Goal: Task Accomplishment & Management: Complete application form

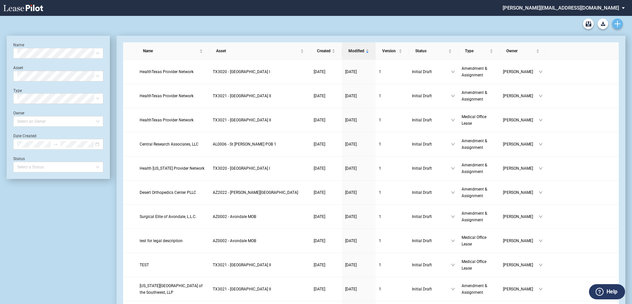
click at [620, 24] on use "Create new document" at bounding box center [617, 24] width 6 height 6
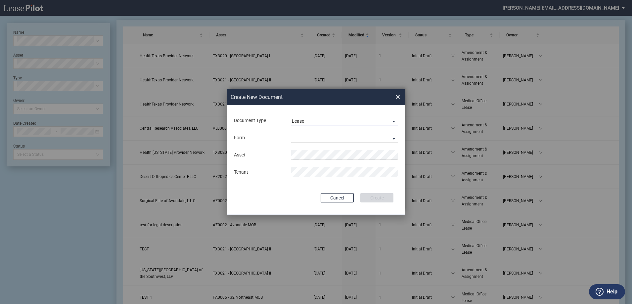
click at [316, 120] on span "Lease" at bounding box center [339, 121] width 95 height 7
click at [306, 135] on div "Amendment" at bounding box center [306, 136] width 28 height 7
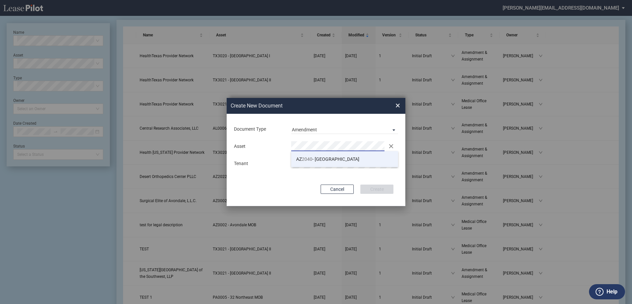
click at [319, 161] on span "AZ 2040 - East Mesa" at bounding box center [327, 158] width 63 height 5
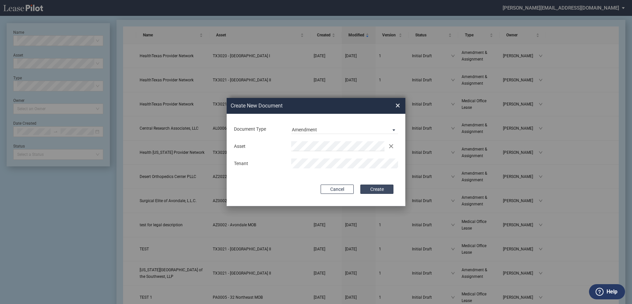
click at [381, 189] on button "Create" at bounding box center [376, 189] width 33 height 9
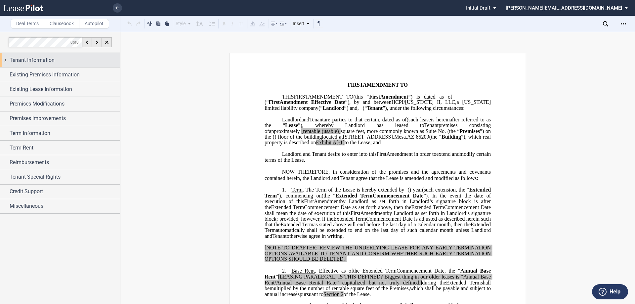
click at [5, 59] on div "Tenant Information" at bounding box center [60, 60] width 120 height 14
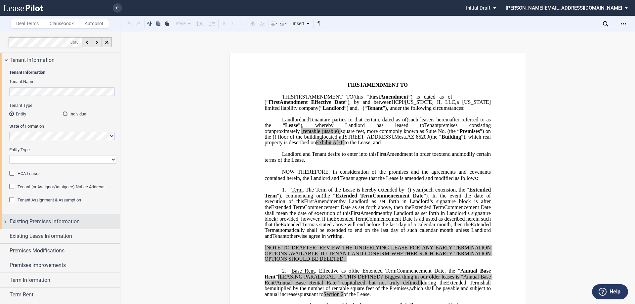
click at [6, 221] on div "Existing Premises Information" at bounding box center [60, 221] width 120 height 14
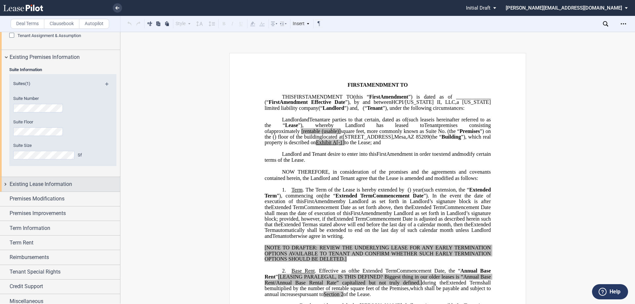
scroll to position [169, 0]
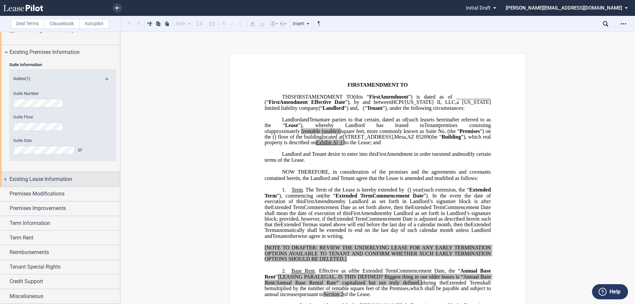
click at [4, 179] on div "Existing Lease Information" at bounding box center [60, 179] width 120 height 14
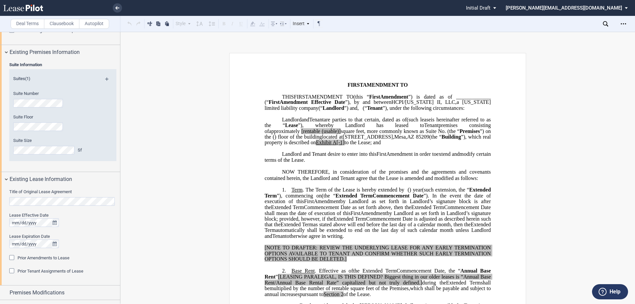
click at [9, 201] on div "Title of Original Lease Agreement Lease Effective Date Lease Expiration Date Pr…" at bounding box center [60, 236] width 120 height 99
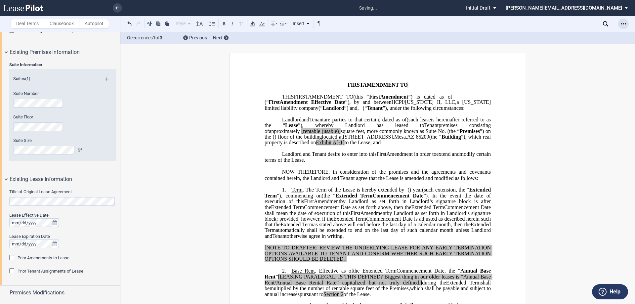
click at [622, 22] on icon "Open Lease options menu" at bounding box center [623, 23] width 5 height 5
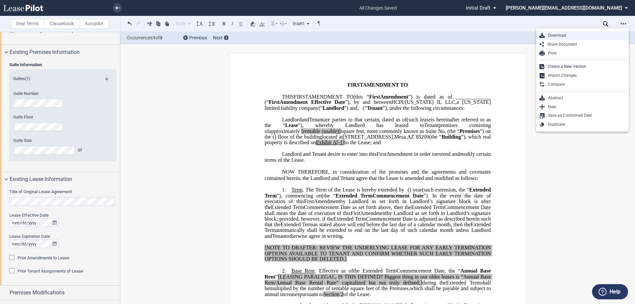
click at [588, 32] on div "Download" at bounding box center [582, 35] width 93 height 9
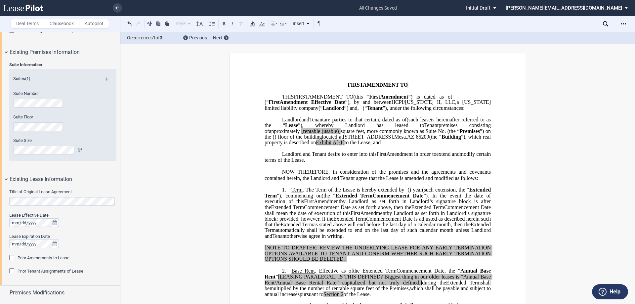
click at [12, 258] on div "Prior Amendments to Lease" at bounding box center [12, 258] width 7 height 7
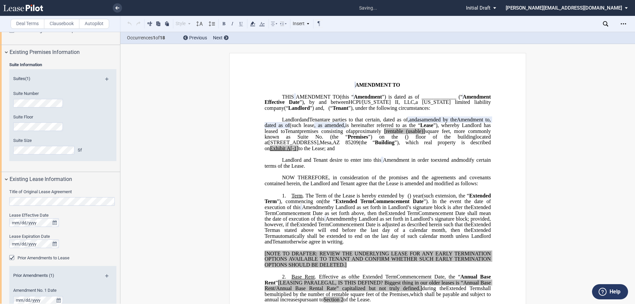
scroll to position [236, 0]
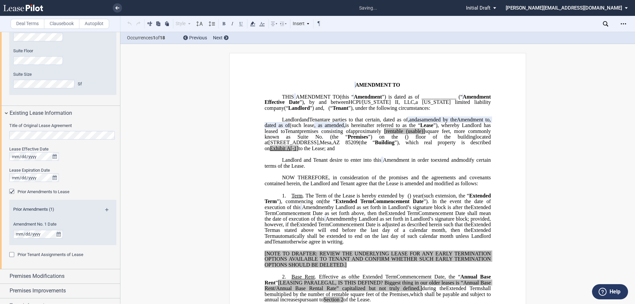
click at [106, 209] on md-icon at bounding box center [109, 212] width 9 height 8
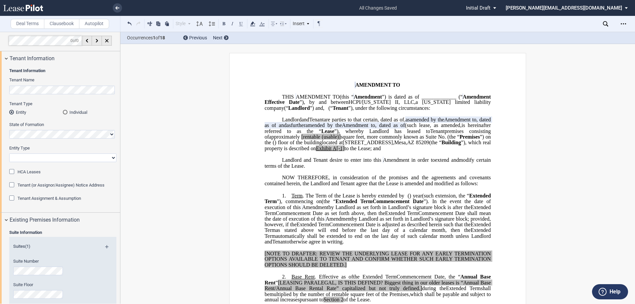
scroll to position [0, 0]
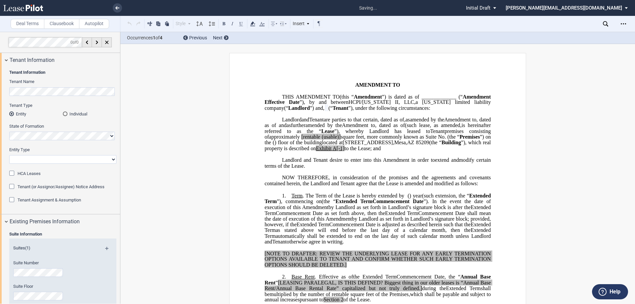
click at [32, 159] on select "Corporation Limited Liability Company General Partnership Limited Partnership O…" at bounding box center [62, 159] width 107 height 9
select select "Other"
click at [9, 155] on select "Corporation Limited Liability Company General Partnership Limited Partnership O…" at bounding box center [62, 159] width 107 height 9
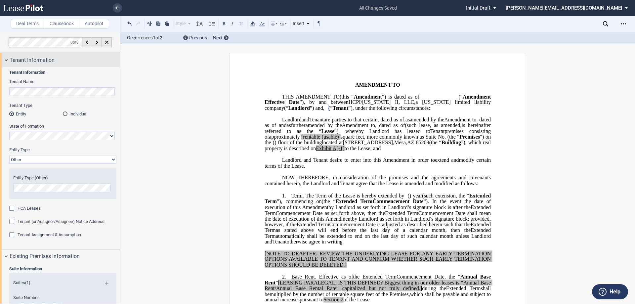
click at [7, 59] on div "Tenant Information" at bounding box center [60, 60] width 120 height 14
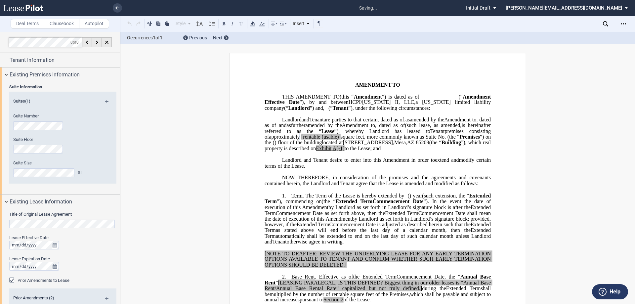
drag, startPoint x: 448, startPoint y: 154, endPoint x: 441, endPoint y: 154, distance: 6.9
click at [322, 146] on span ") floor of the building" at bounding box center [298, 143] width 47 height 6
click at [320, 140] on span "[rentable" at bounding box center [310, 137] width 19 height 6
drag, startPoint x: 462, startPoint y: 148, endPoint x: 443, endPoint y: 148, distance: 18.9
click at [443, 146] on span "approximately ﻿ ﻿ rentable (usable)] square feet, more commonly known as Suite …" at bounding box center [379, 140] width 228 height 12
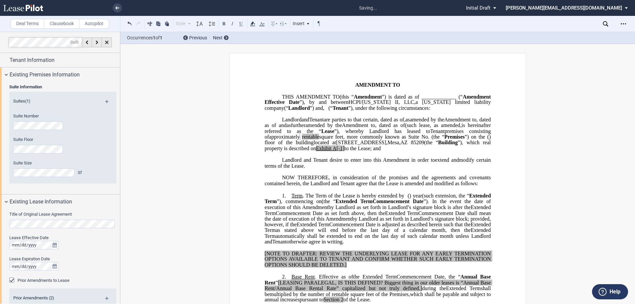
click at [377, 174] on p "﻿" at bounding box center [378, 172] width 226 height 6
drag, startPoint x: 291, startPoint y: 166, endPoint x: 284, endPoint y: 166, distance: 7.0
click at [284, 151] on span "located at [STREET_ADDRESS] (the “ Building ”), which real property is describe…" at bounding box center [379, 146] width 228 height 12
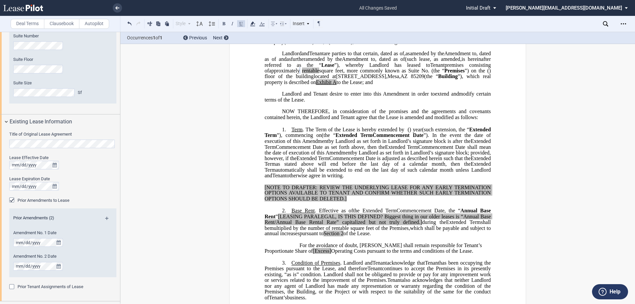
scroll to position [99, 0]
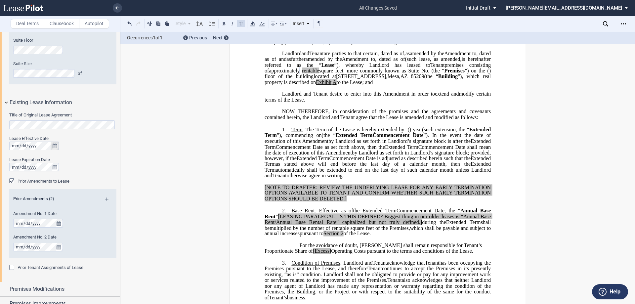
click at [53, 146] on icon "true" at bounding box center [55, 146] width 4 height 5
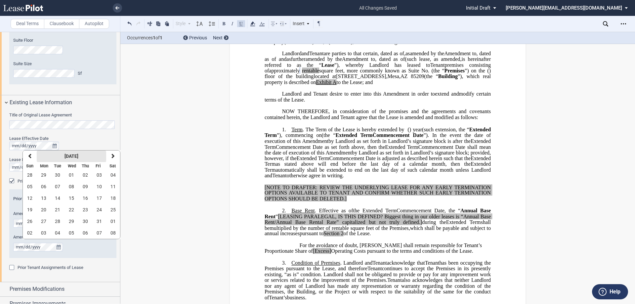
click at [73, 154] on strong "[DATE]" at bounding box center [71, 155] width 14 height 5
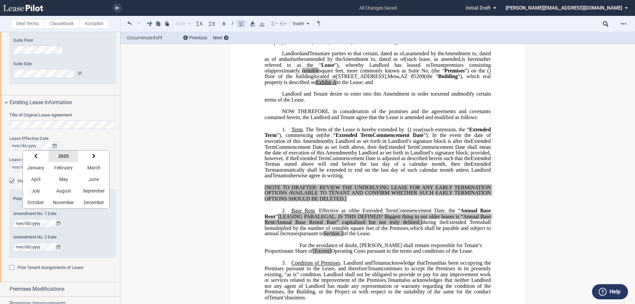
click at [63, 157] on strong "2025" at bounding box center [63, 155] width 11 height 5
click at [34, 156] on button "previous" at bounding box center [32, 156] width 19 height 12
click at [59, 202] on button "2017" at bounding box center [51, 203] width 19 height 12
click at [62, 192] on span "August" at bounding box center [63, 190] width 15 height 5
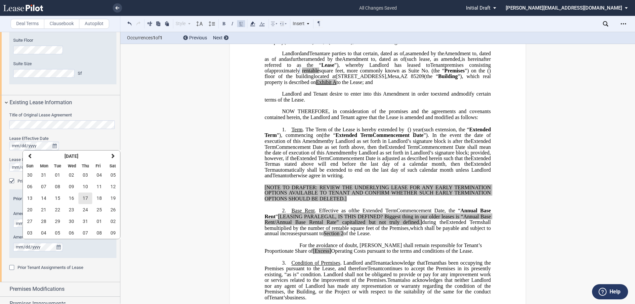
click at [90, 195] on button "17" at bounding box center [85, 199] width 14 height 12
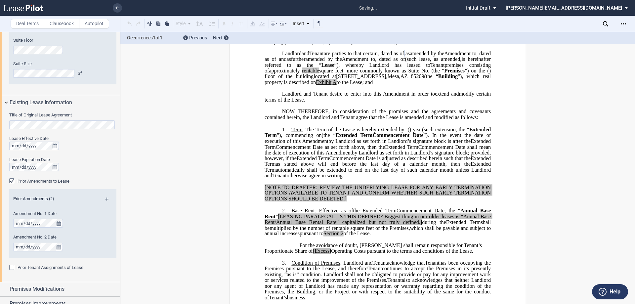
click at [79, 155] on div "Lease Effective Date Lease Expiration Date" at bounding box center [62, 157] width 107 height 42
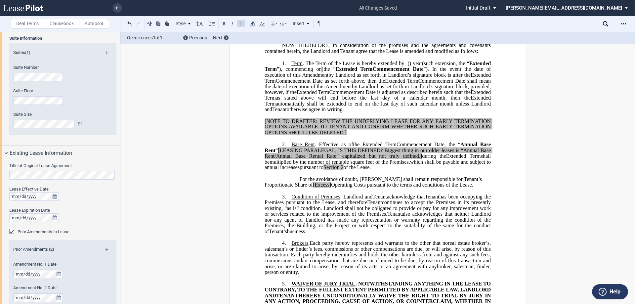
scroll to position [165, 0]
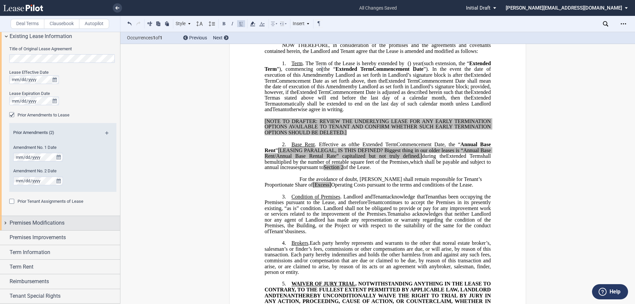
click at [5, 224] on div "Premises Modifications" at bounding box center [60, 223] width 120 height 14
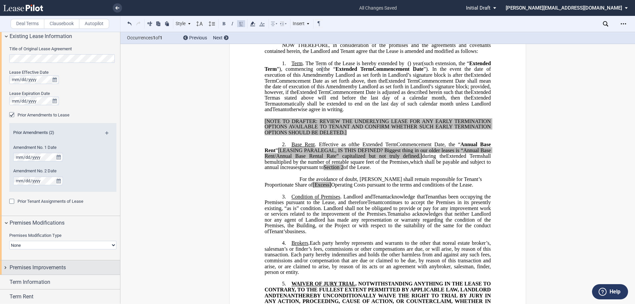
scroll to position [224, 0]
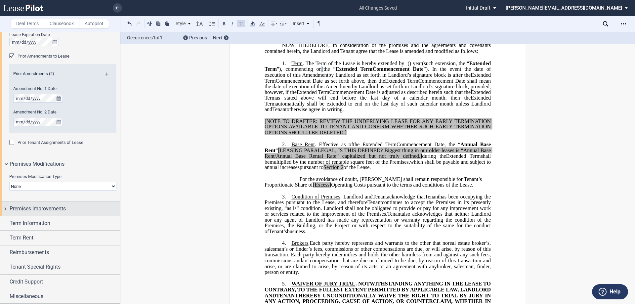
click at [5, 208] on div "Premises Improvements" at bounding box center [60, 208] width 120 height 14
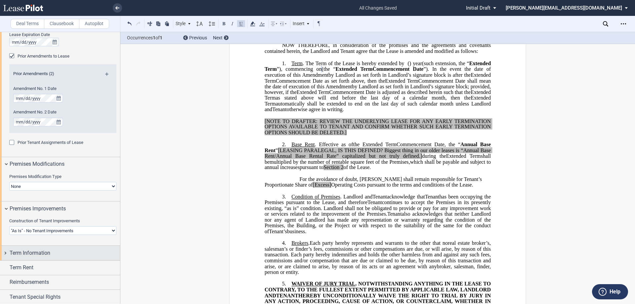
scroll to position [254, 0]
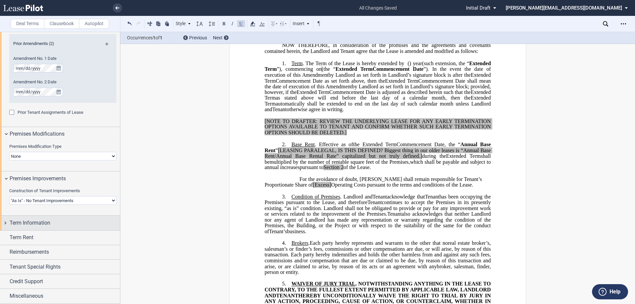
click at [5, 223] on div "Term Information" at bounding box center [60, 223] width 120 height 14
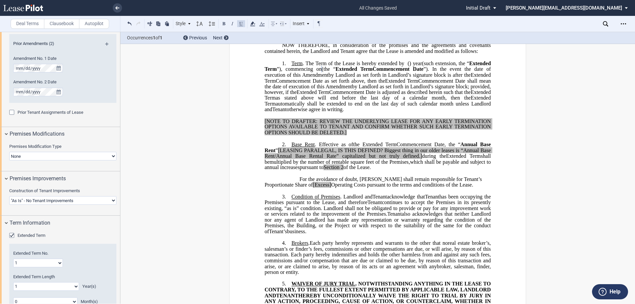
scroll to position [354, 0]
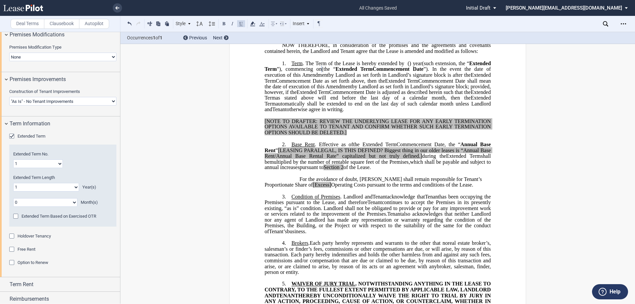
click at [23, 164] on select "1 2 3 4 5 6 7 8 9 10 11 12 13 14 15 16 17 18 19 20" at bounding box center [38, 163] width 50 height 9
select select "number:2"
click at [13, 159] on select "1 2 3 4 5 6 7 8 9 10 11 12 13 14 15 16 17 18 19 20" at bounding box center [38, 163] width 50 height 9
click at [39, 188] on select "0 1 2 3 4 5 6 7 8 9 10 11 12 13 14 15 16 17 18 19 20" at bounding box center [46, 187] width 66 height 9
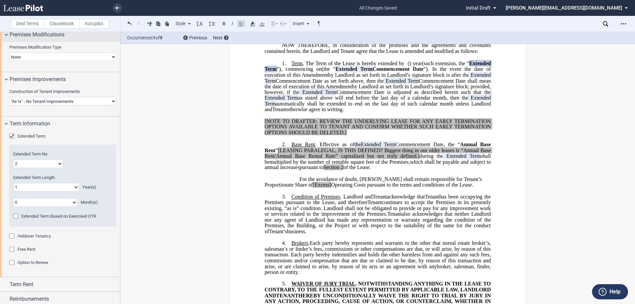
select select "number:2"
click at [13, 183] on select "0 1 2 3 4 5 6 7 8 9 10 11 12 13 14 15 16 17 18 19 20" at bounding box center [46, 187] width 66 height 9
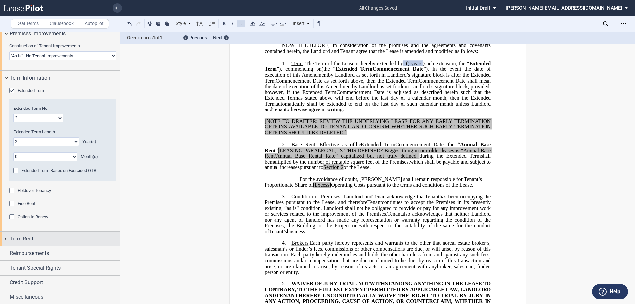
scroll to position [400, 0]
click at [6, 237] on div "Term Rent" at bounding box center [60, 238] width 120 height 14
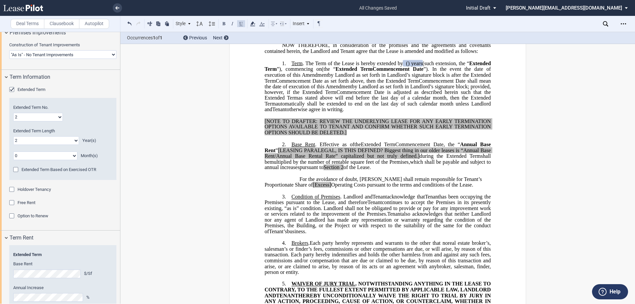
scroll to position [474, 0]
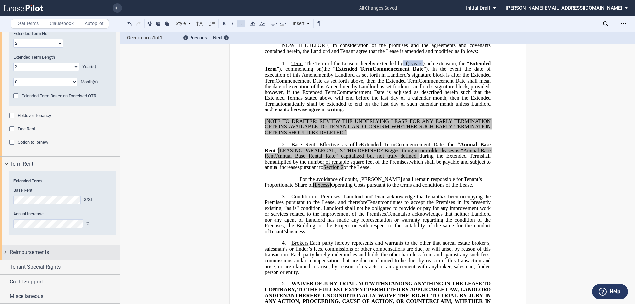
click at [5, 253] on div "Reimbursements" at bounding box center [60, 252] width 120 height 14
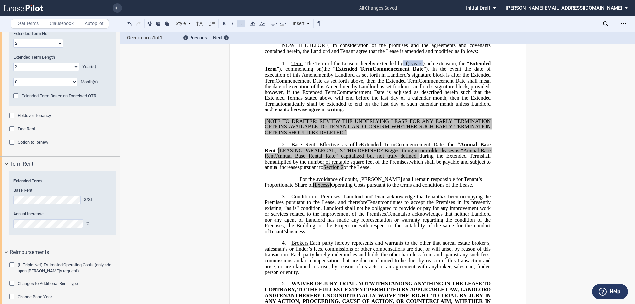
scroll to position [526, 0]
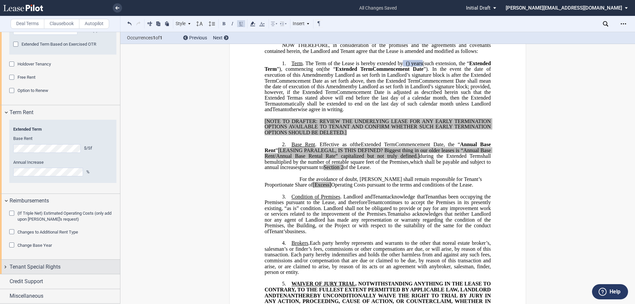
click at [6, 268] on div "Tenant Special Rights" at bounding box center [60, 267] width 120 height 14
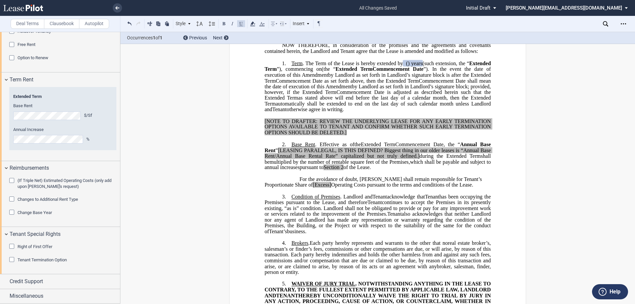
click at [13, 261] on div "Tenant Termination Option" at bounding box center [12, 260] width 7 height 7
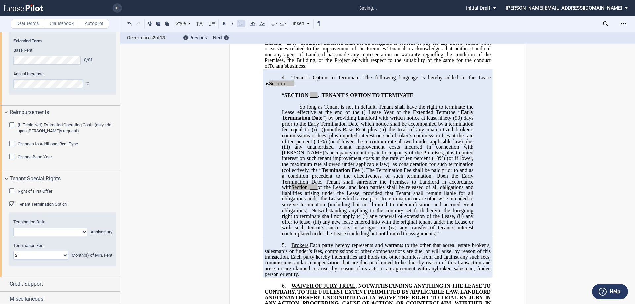
scroll to position [617, 0]
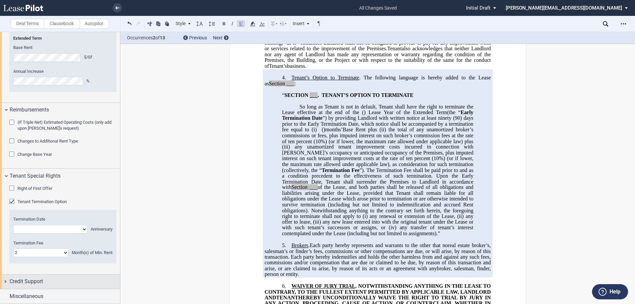
click at [5, 282] on div "Credit Support" at bounding box center [60, 282] width 120 height 14
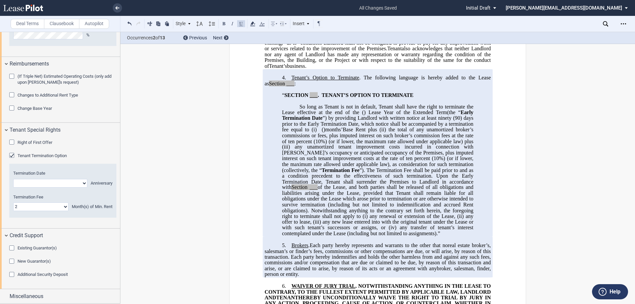
click at [11, 249] on div "Existing Guarantor(s)" at bounding box center [12, 248] width 7 height 7
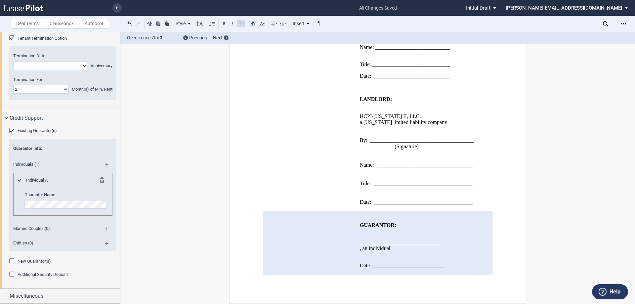
scroll to position [1278, 0]
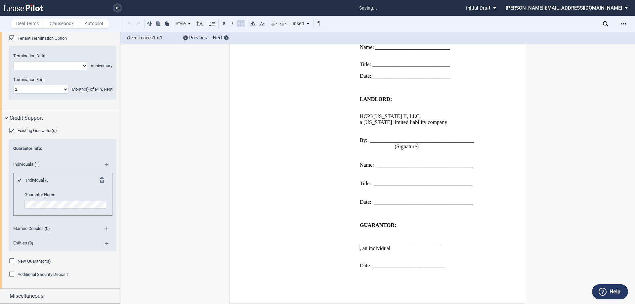
click at [105, 166] on md-icon at bounding box center [109, 167] width 9 height 8
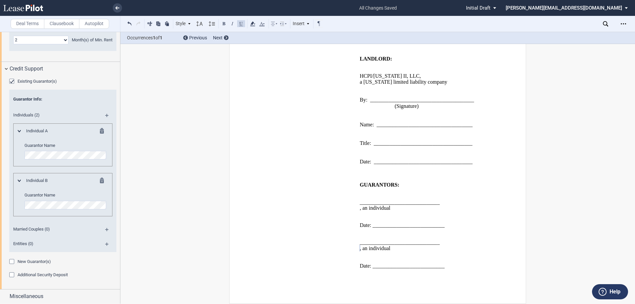
scroll to position [830, 0]
click at [106, 115] on md-icon at bounding box center [109, 117] width 9 height 8
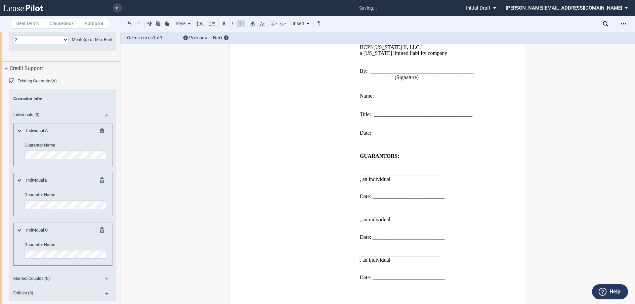
scroll to position [1359, 0]
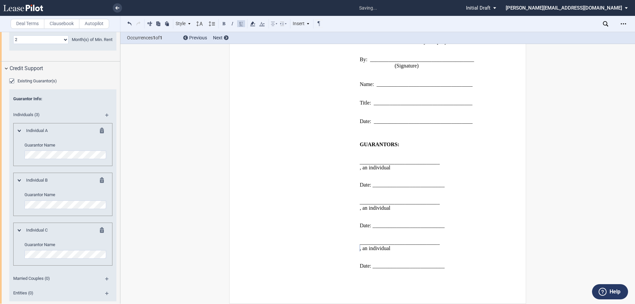
drag, startPoint x: 106, startPoint y: 115, endPoint x: 96, endPoint y: 126, distance: 14.3
click at [106, 115] on md-icon at bounding box center [109, 117] width 9 height 8
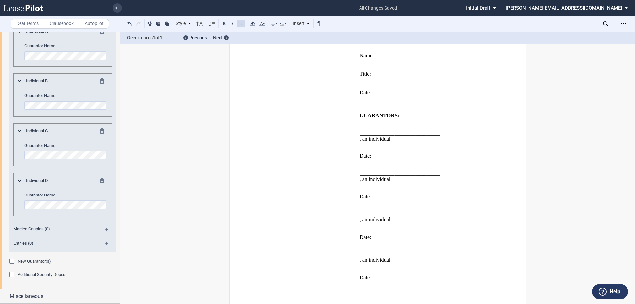
scroll to position [1399, 0]
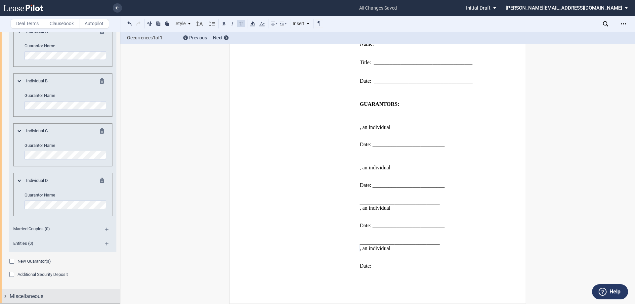
click at [4, 296] on div "Miscellaneous" at bounding box center [60, 296] width 120 height 14
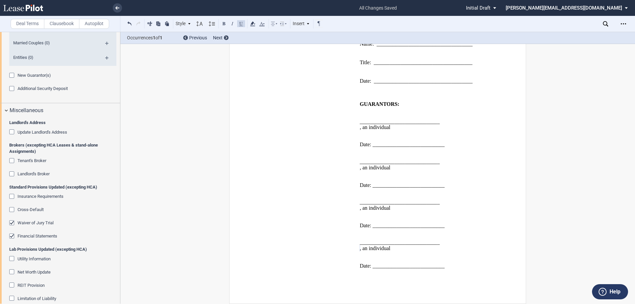
scroll to position [1127, 0]
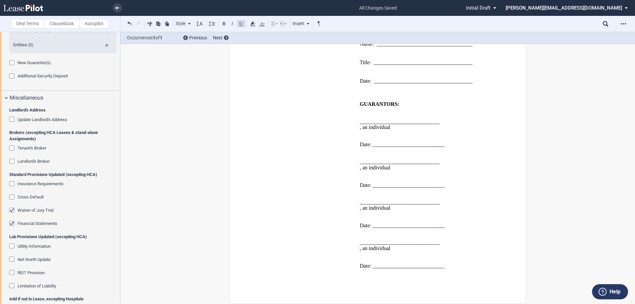
click at [14, 161] on div "Landlord's Broker" at bounding box center [12, 162] width 7 height 7
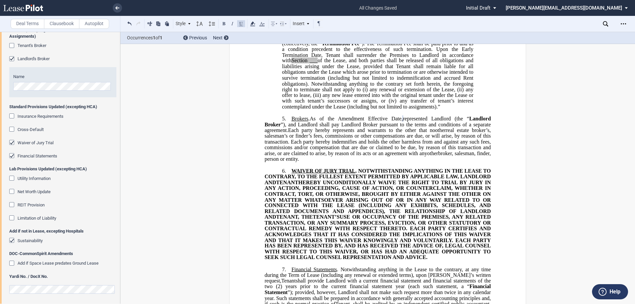
scroll to position [1231, 0]
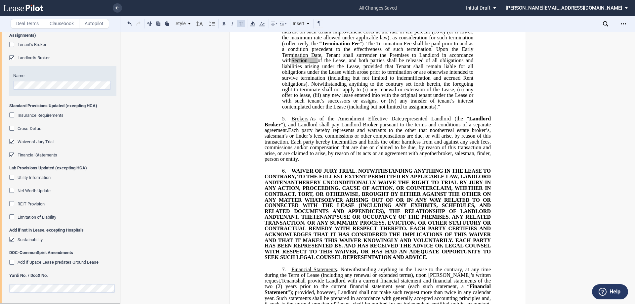
click at [11, 142] on div "Waiver of Jury Trial" at bounding box center [12, 142] width 7 height 7
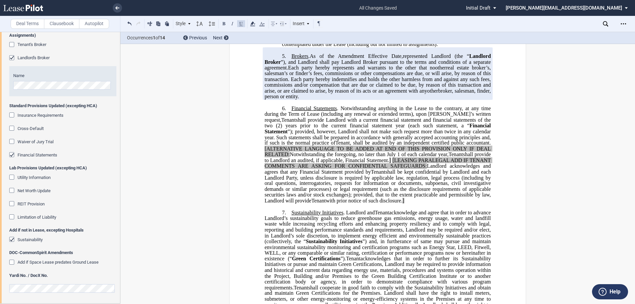
scroll to position [491, 0]
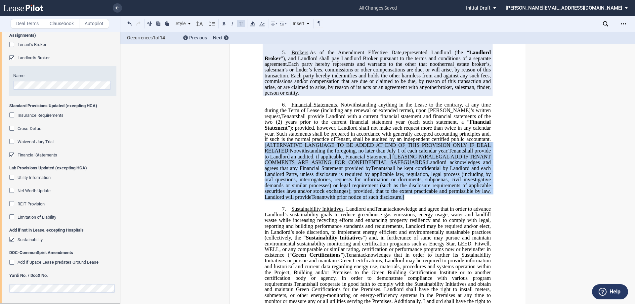
drag, startPoint x: 262, startPoint y: 167, endPoint x: 482, endPoint y: 222, distance: 226.8
click at [482, 222] on div "﻿ !!CUSTOM_FOOTER_DISTANCE_0.1!! !!CUSTOM_FOOTER_START!! ﻿ !!CUSTOM_PAGE_NUMBER…" at bounding box center [377, 266] width 297 height 1408
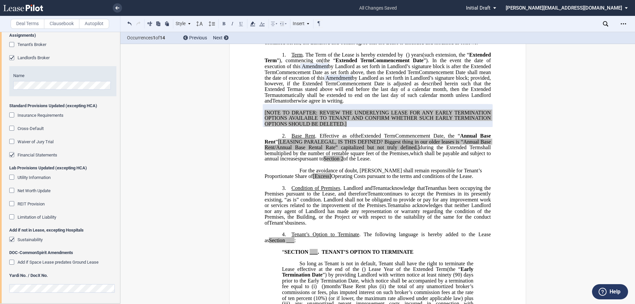
scroll to position [124, 0]
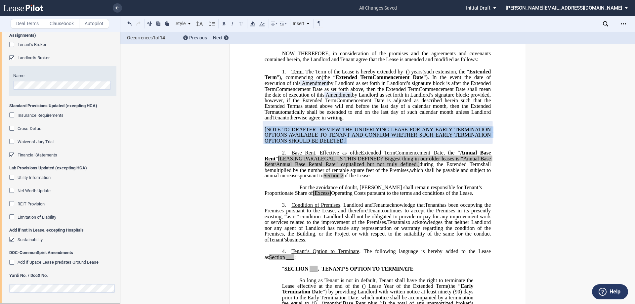
drag, startPoint x: 345, startPoint y: 164, endPoint x: 257, endPoint y: 149, distance: 89.3
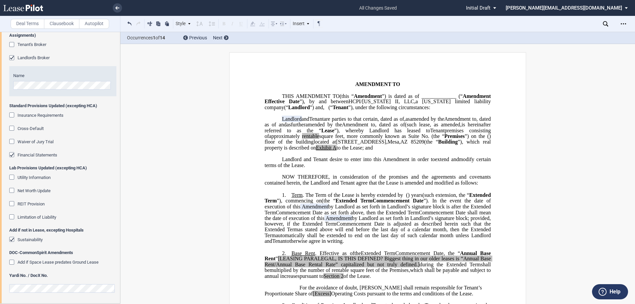
scroll to position [0, 0]
click at [279, 128] on span at bounding box center [277, 125] width 3 height 6
click at [391, 128] on span "(such lease" at bounding box center [403, 125] width 24 height 6
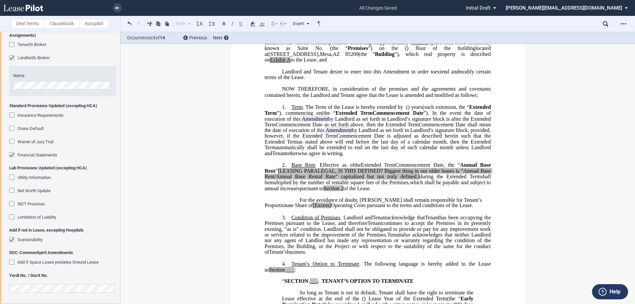
scroll to position [99, 0]
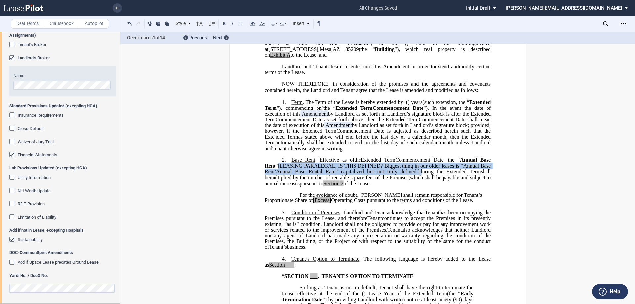
drag, startPoint x: 416, startPoint y: 194, endPoint x: 290, endPoint y: 191, distance: 125.7
click at [290, 174] on span ", the “ Annual Base Rent ” [LEASING PARALEGAL, IS THIS DEFINED? Biggest thing i…" at bounding box center [379, 165] width 228 height 17
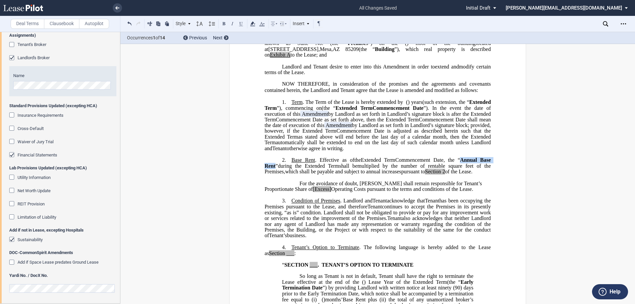
drag, startPoint x: 286, startPoint y: 190, endPoint x: 473, endPoint y: 182, distance: 187.1
click at [473, 169] on span "Annual Base Rent" at bounding box center [379, 163] width 228 height 12
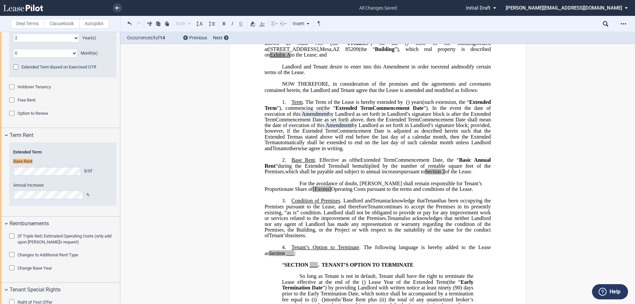
scroll to position [496, 0]
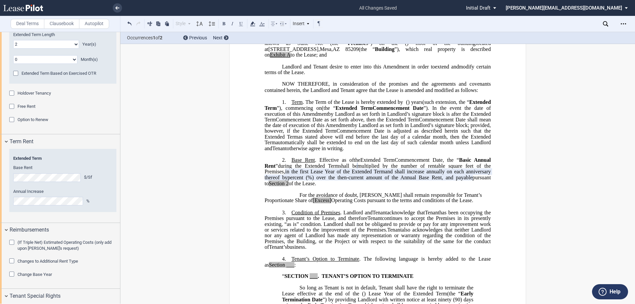
click at [331, 203] on span "Operating Costs pursuant to the terms and conditions of the Lease." at bounding box center [402, 200] width 142 height 6
drag, startPoint x: 301, startPoint y: 224, endPoint x: 282, endPoint y: 223, distance: 18.5
click at [282, 203] on span "For the avoidance of doubt, [PERSON_NAME] shall remain responsible for Tenant’s…" at bounding box center [374, 198] width 219 height 12
click at [7, 142] on div "Term Rent" at bounding box center [60, 141] width 120 height 14
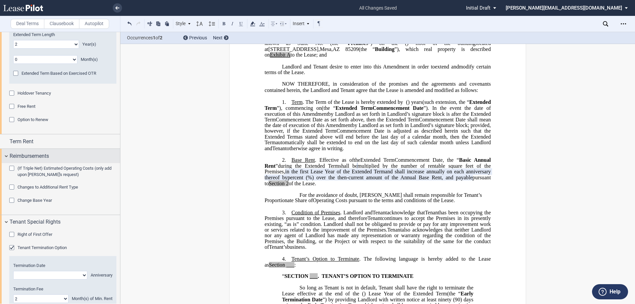
click at [7, 156] on div "Reimbursements" at bounding box center [60, 156] width 120 height 14
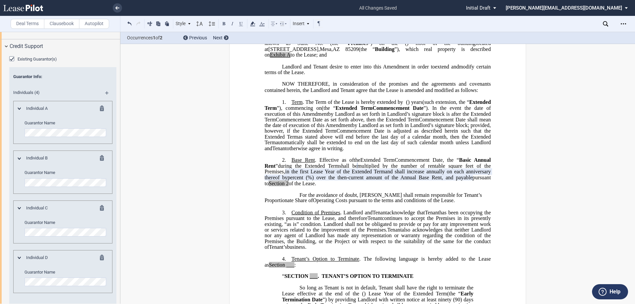
scroll to position [708, 0]
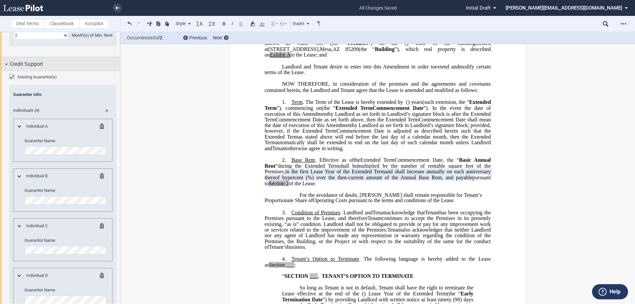
click at [6, 64] on div "Credit Support" at bounding box center [60, 64] width 120 height 14
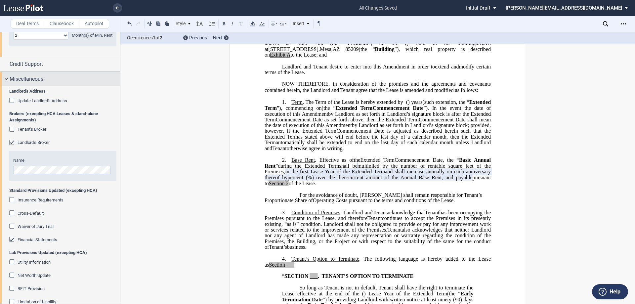
click at [6, 77] on div "Miscellaneous" at bounding box center [60, 79] width 120 height 14
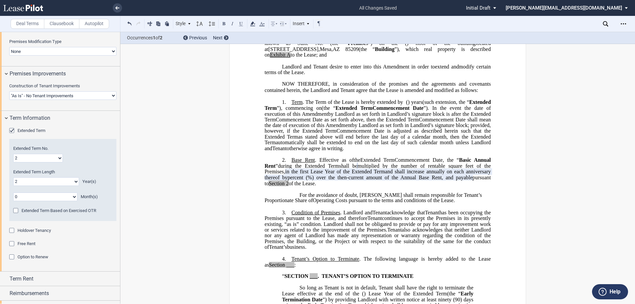
scroll to position [359, 0]
click at [4, 117] on div "Term Information" at bounding box center [60, 118] width 120 height 14
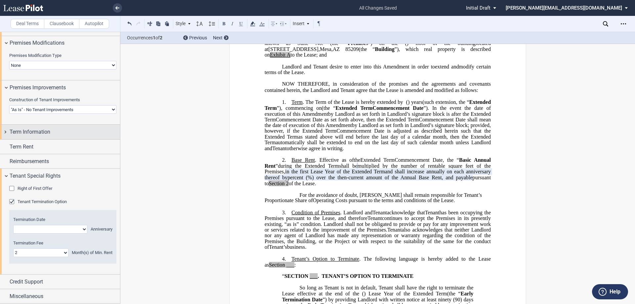
scroll to position [345, 0]
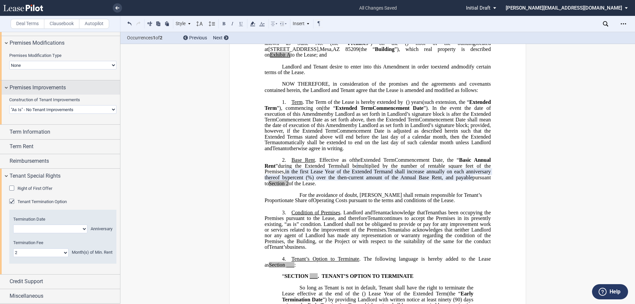
click at [4, 87] on div "Premises Improvements" at bounding box center [60, 87] width 120 height 14
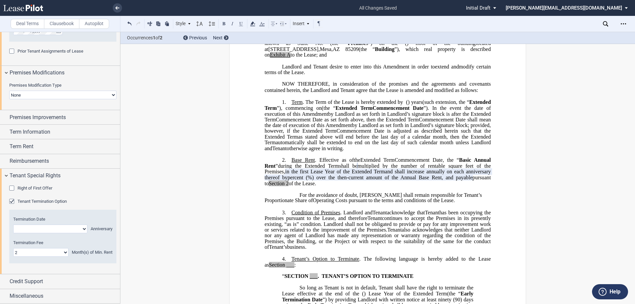
scroll to position [316, 0]
click at [8, 70] on div "Premises Modifications" at bounding box center [60, 73] width 120 height 14
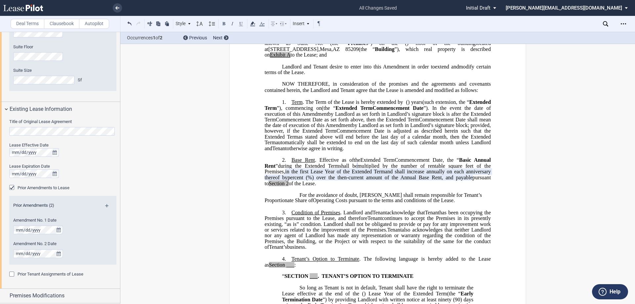
scroll to position [87, 0]
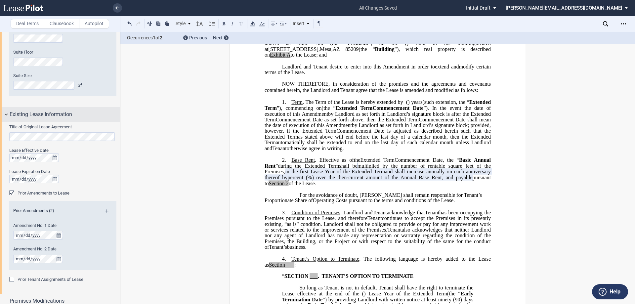
click at [5, 112] on div "Existing Lease Information" at bounding box center [60, 114] width 120 height 14
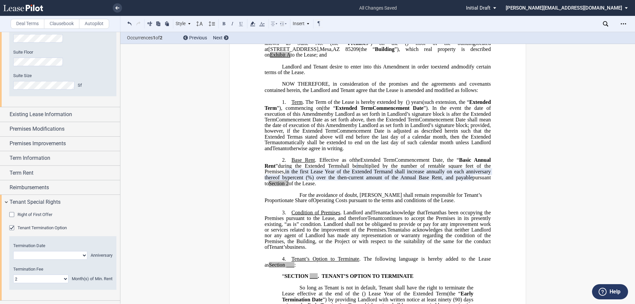
scroll to position [0, 0]
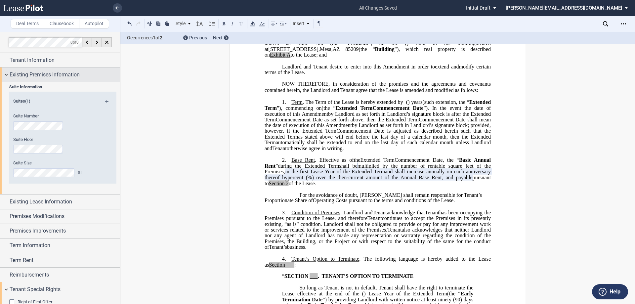
click at [7, 73] on div "Existing Premises Information" at bounding box center [60, 74] width 120 height 14
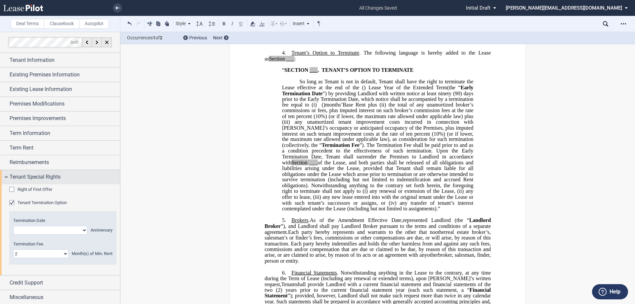
scroll to position [1, 0]
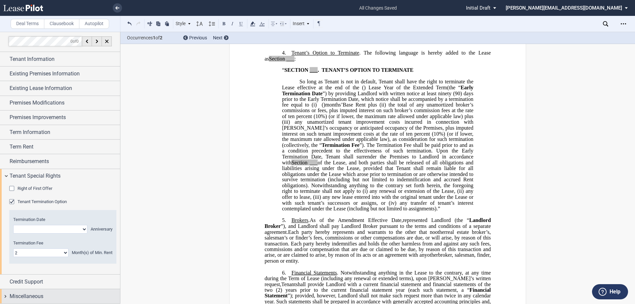
click at [4, 296] on div "Miscellaneous" at bounding box center [60, 296] width 120 height 14
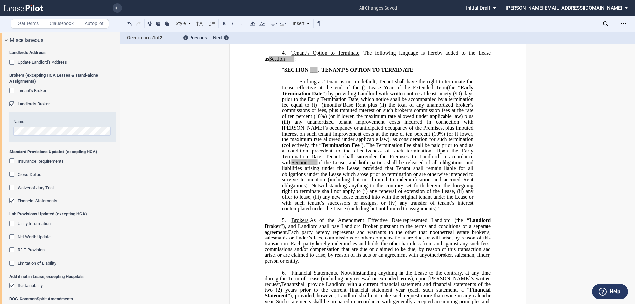
scroll to position [266, 0]
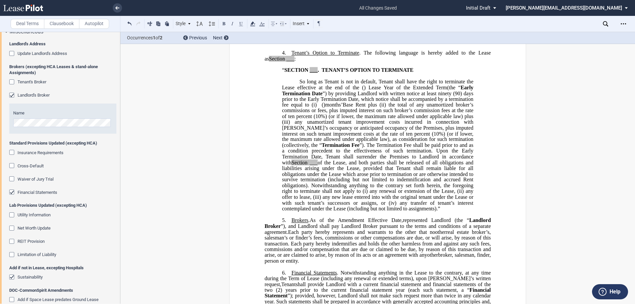
click at [13, 191] on div "Financial Statements" at bounding box center [12, 193] width 7 height 7
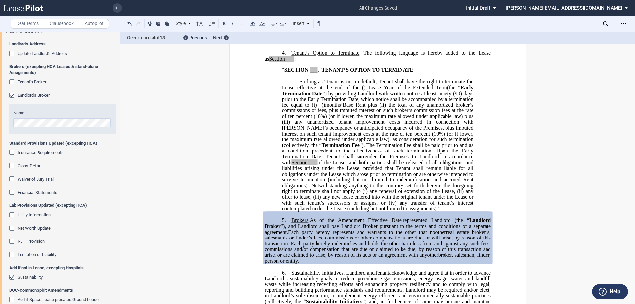
click at [288, 62] on span "___" at bounding box center [290, 59] width 8 height 6
drag, startPoint x: 316, startPoint y: 93, endPoint x: 308, endPoint y: 95, distance: 7.8
click at [308, 73] on span "“ SECTION ___ . TENANT’S OPTION TO TERMINATE" at bounding box center [348, 70] width 133 height 6
drag, startPoint x: 309, startPoint y: 186, endPoint x: 317, endPoint y: 186, distance: 7.9
click at [317, 186] on span "Base Rent plus (ii) the total of any unamortized broker’s commissions or fees, …" at bounding box center [378, 156] width 193 height 109
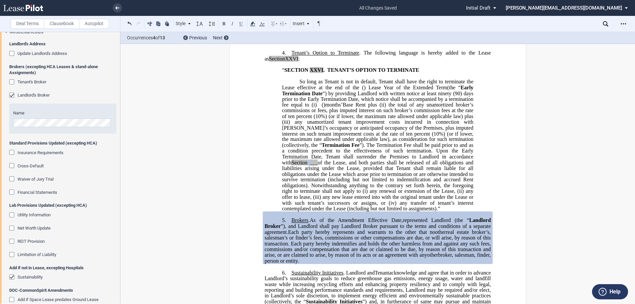
click at [311, 165] on span "___" at bounding box center [314, 162] width 8 height 6
drag, startPoint x: 310, startPoint y: 186, endPoint x: 317, endPoint y: 186, distance: 7.6
click at [317, 186] on span "Base Rent plus (ii) the total of any unamortized broker’s commissions or fees, …" at bounding box center [378, 156] width 193 height 109
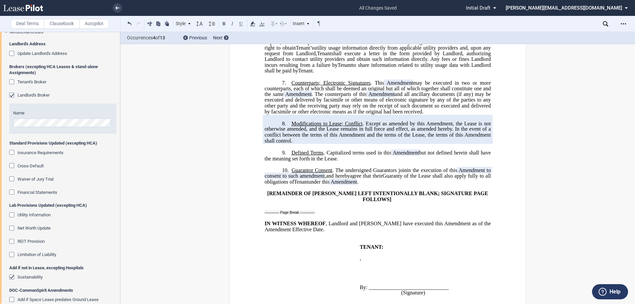
scroll to position [669, 0]
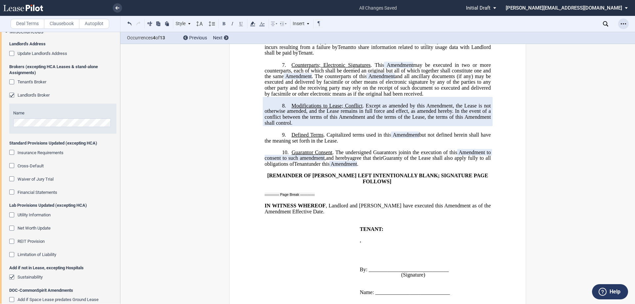
click at [624, 24] on icon "Open Lease options menu" at bounding box center [623, 23] width 5 height 5
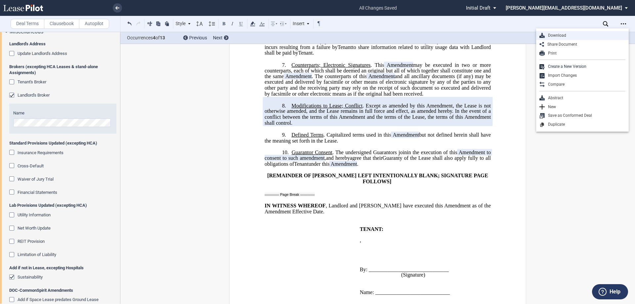
click at [564, 37] on div "Download" at bounding box center [585, 36] width 81 height 6
